Goal: Navigation & Orientation: Find specific page/section

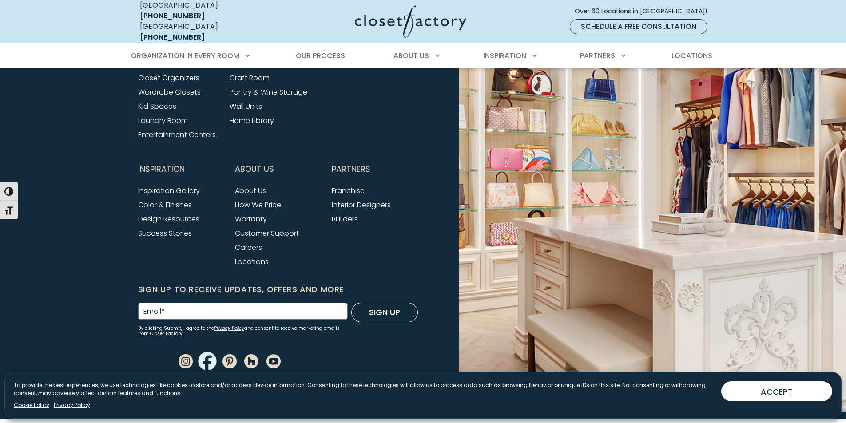
click at [209, 357] on use "Facebook" at bounding box center [207, 361] width 18 height 19
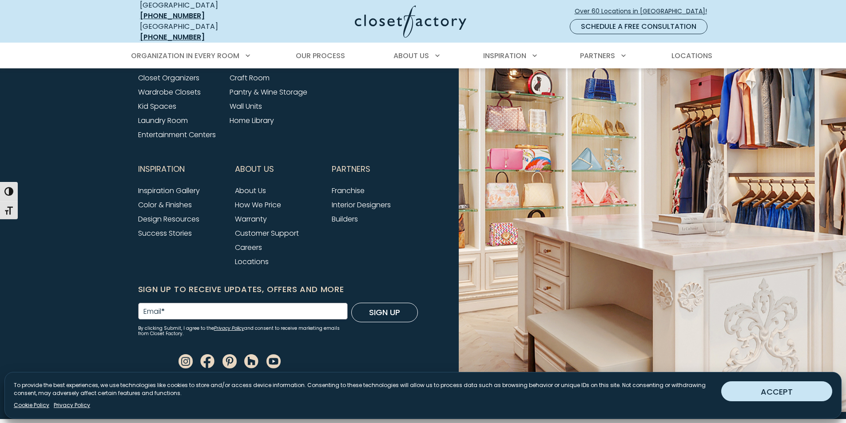
click at [801, 392] on button "ACCEPT" at bounding box center [776, 391] width 111 height 20
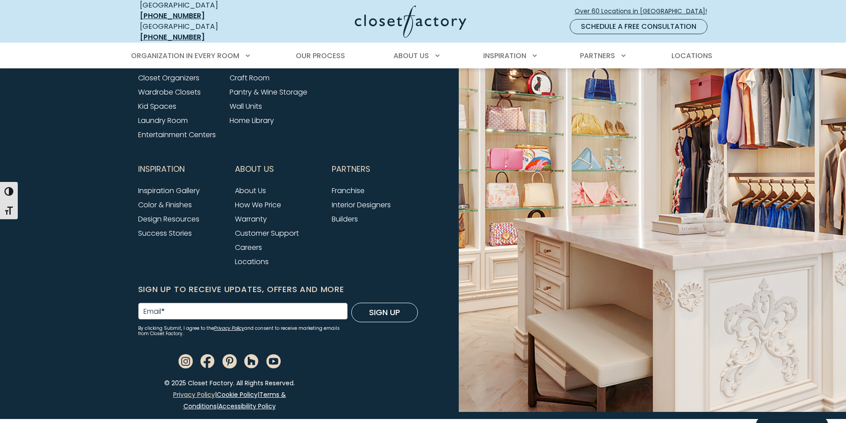
click at [189, 390] on link "Privacy Policy" at bounding box center [194, 394] width 42 height 9
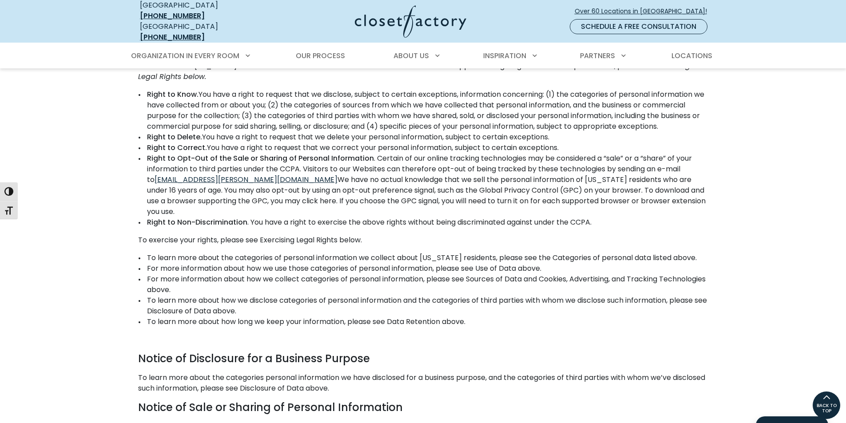
scroll to position [2931, 0]
drag, startPoint x: 225, startPoint y: 211, endPoint x: 221, endPoint y: 206, distance: 6.0
